Goal: Transaction & Acquisition: Purchase product/service

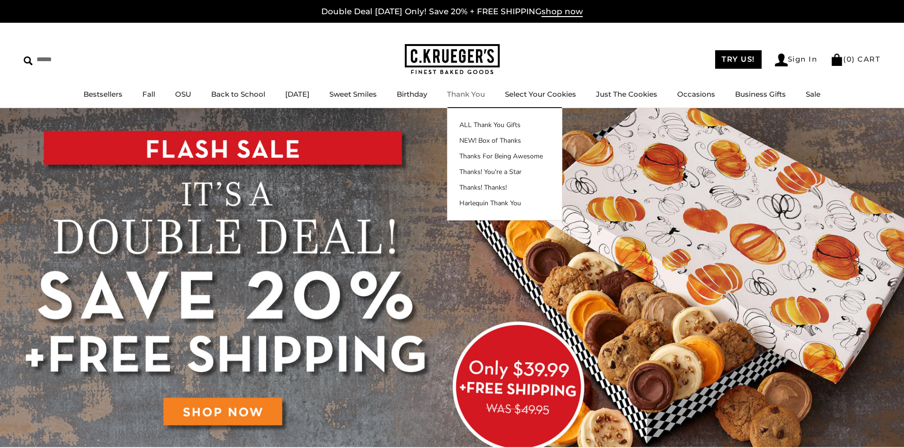
click at [471, 94] on link "Thank You" at bounding box center [466, 94] width 38 height 9
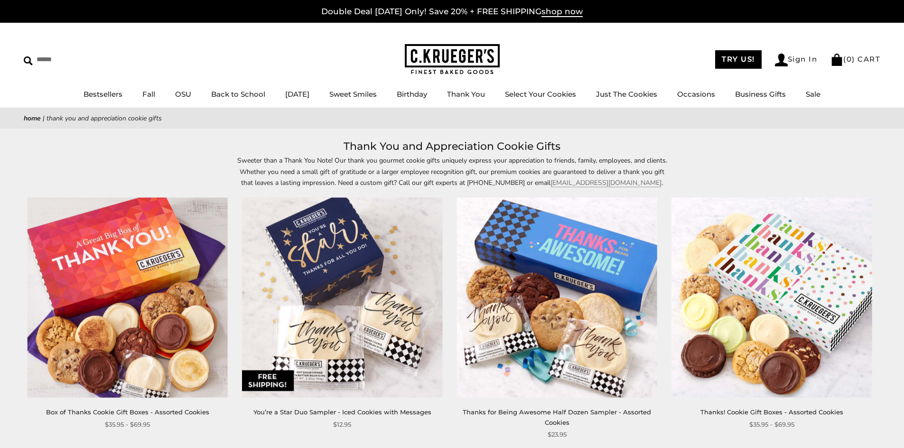
click at [139, 290] on img at bounding box center [128, 298] width 200 height 200
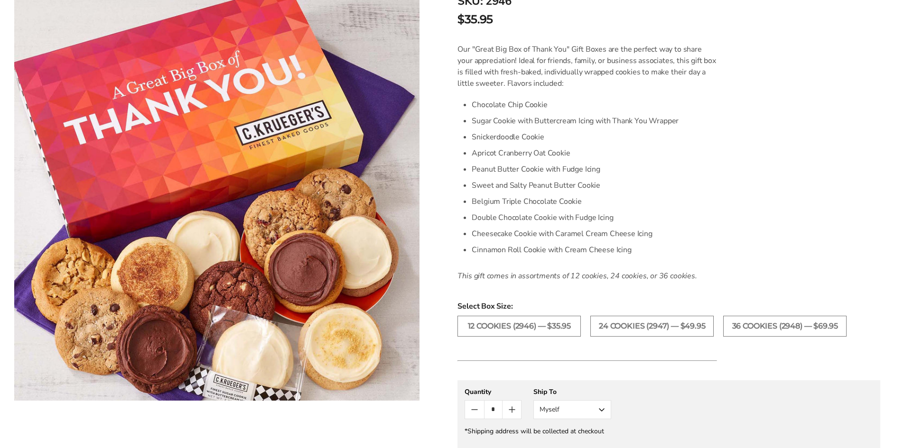
scroll to position [237, 0]
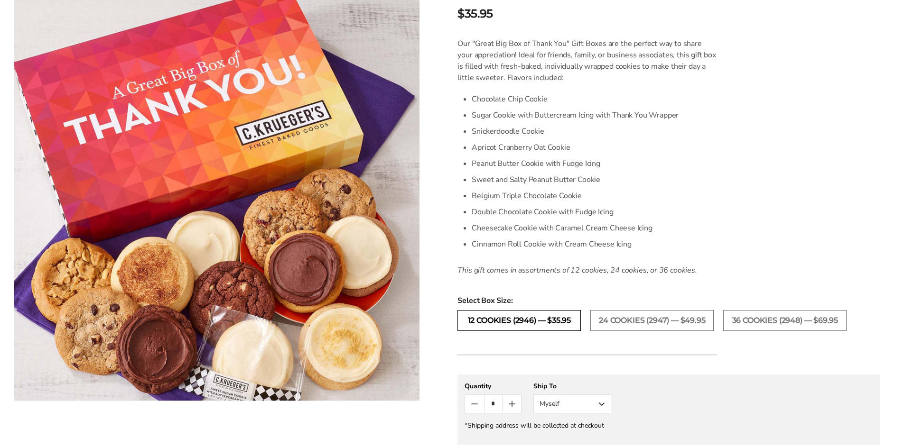
click at [555, 319] on label "12 COOKIES (2946) — $35.95" at bounding box center [518, 320] width 123 height 21
click at [610, 316] on label "24 COOKIES (2947) — $49.95" at bounding box center [651, 320] width 123 height 21
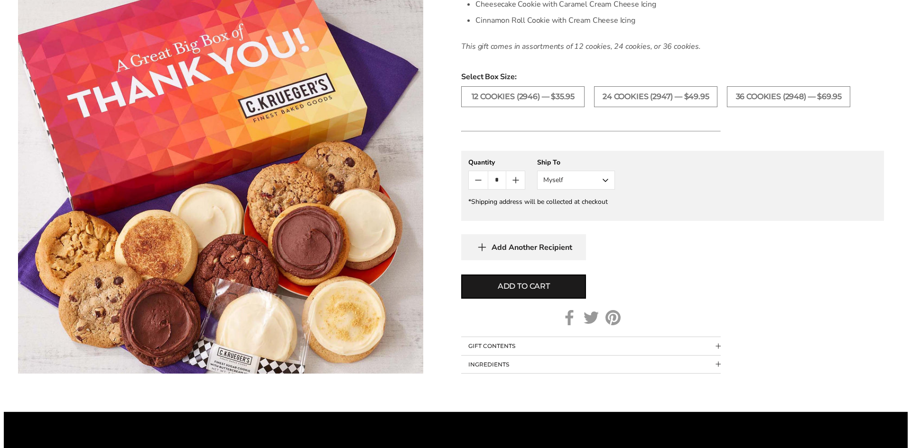
scroll to position [522, 0]
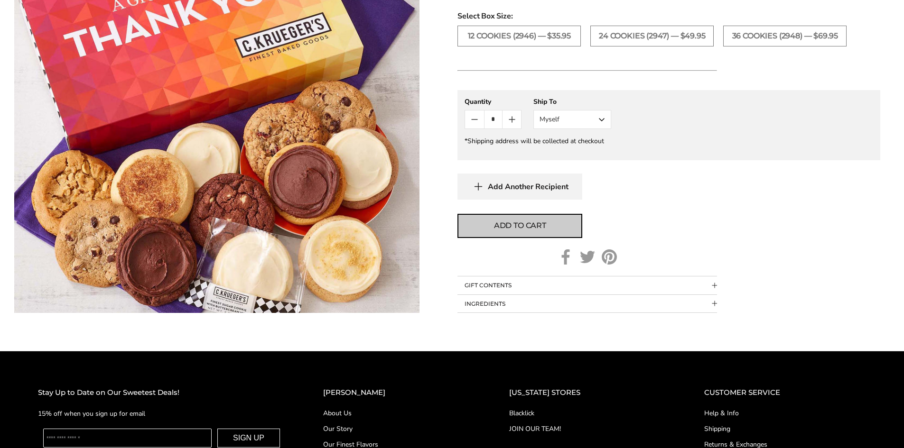
click at [554, 225] on button "Add to cart" at bounding box center [519, 226] width 125 height 24
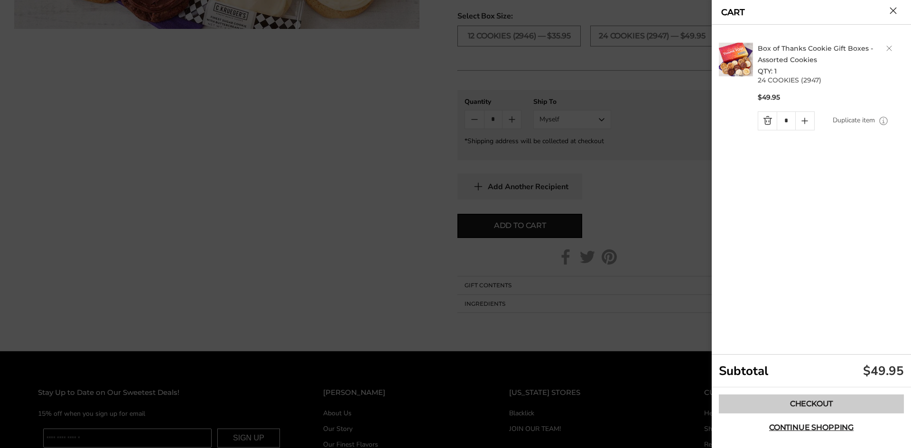
click at [819, 402] on link "Checkout" at bounding box center [811, 404] width 185 height 19
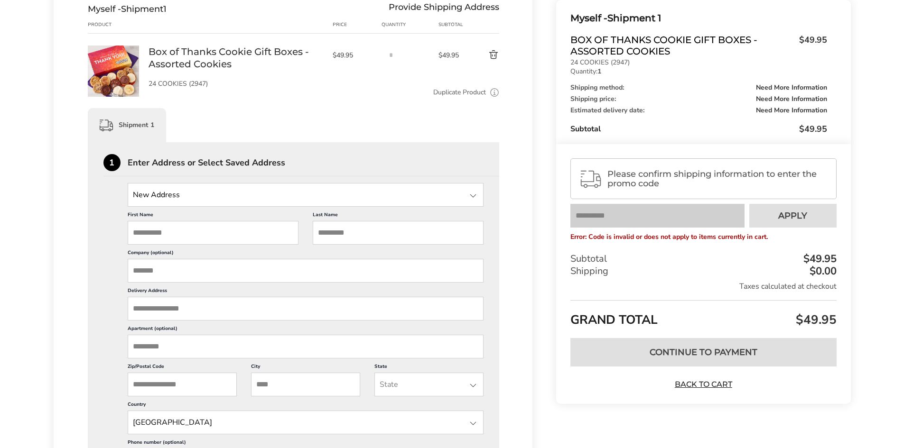
scroll to position [142, 0]
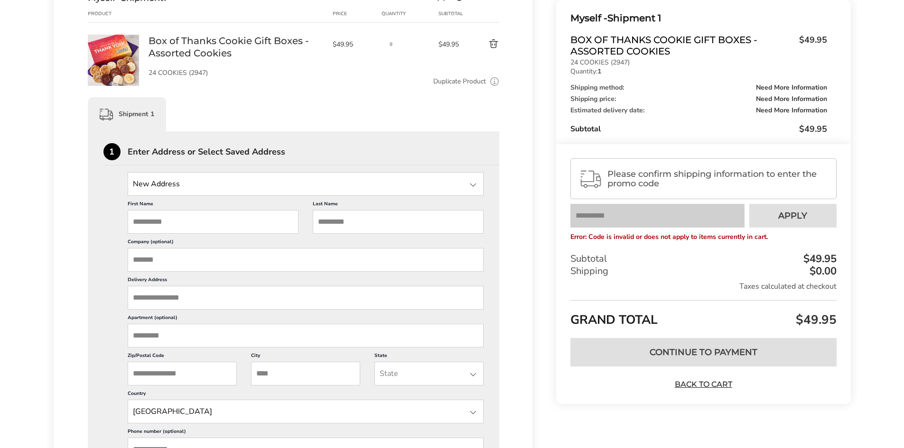
click at [465, 182] on input "State" at bounding box center [306, 184] width 356 height 24
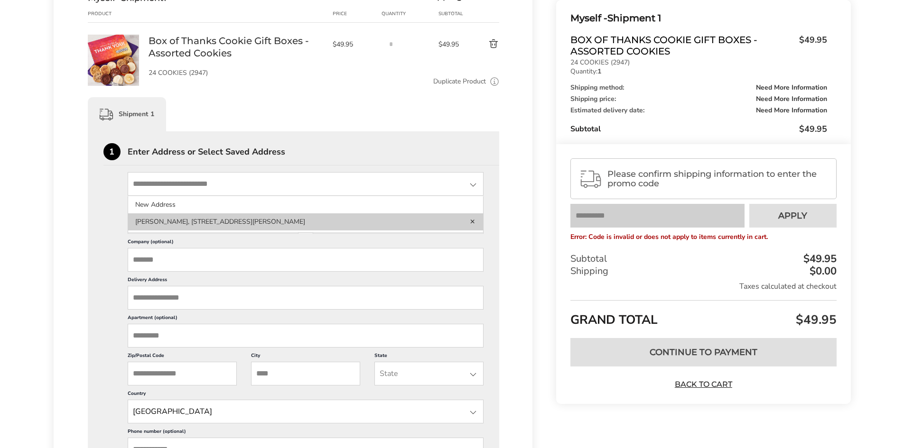
click at [389, 223] on li "[PERSON_NAME], [STREET_ADDRESS][PERSON_NAME]" at bounding box center [305, 221] width 355 height 17
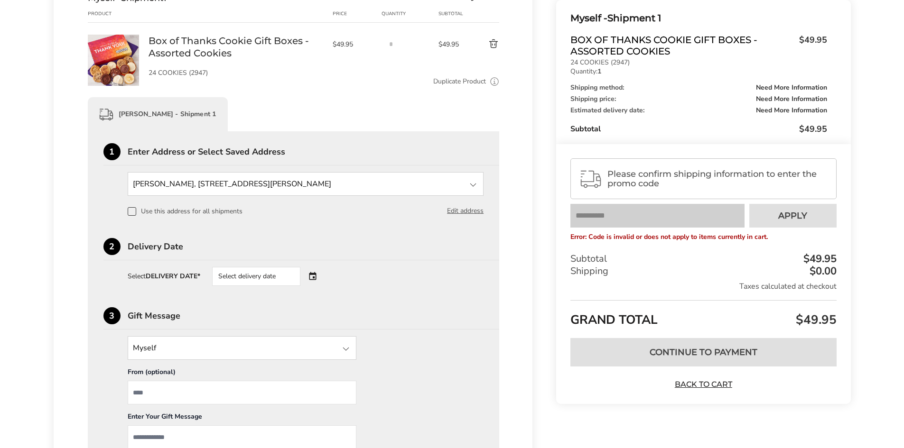
click at [310, 274] on div "Select delivery date" at bounding box center [269, 276] width 115 height 19
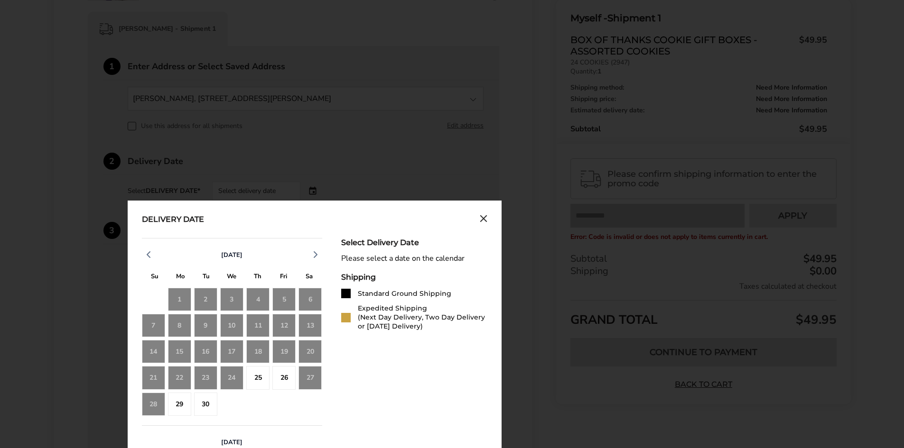
scroll to position [237, 0]
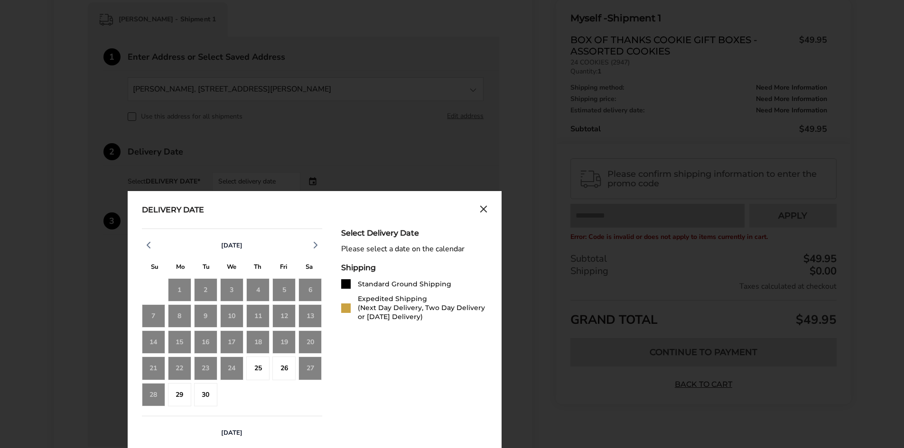
click at [483, 207] on icon "Close calendar" at bounding box center [484, 209] width 8 height 8
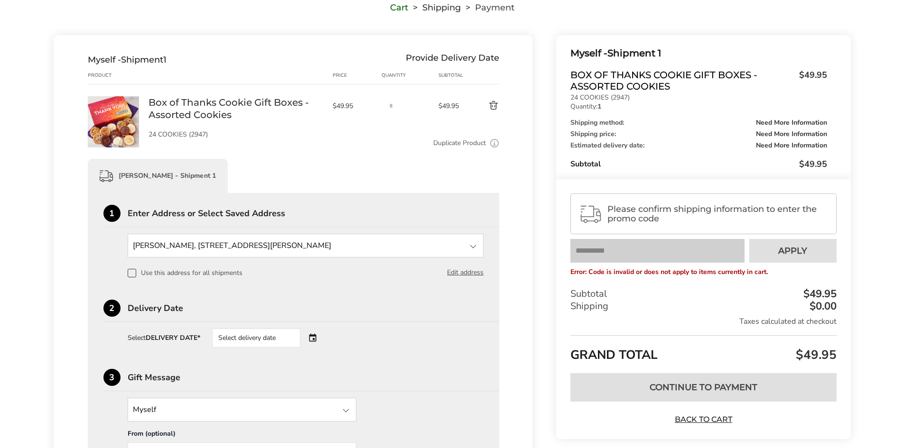
scroll to position [0, 0]
